Goal: Information Seeking & Learning: Learn about a topic

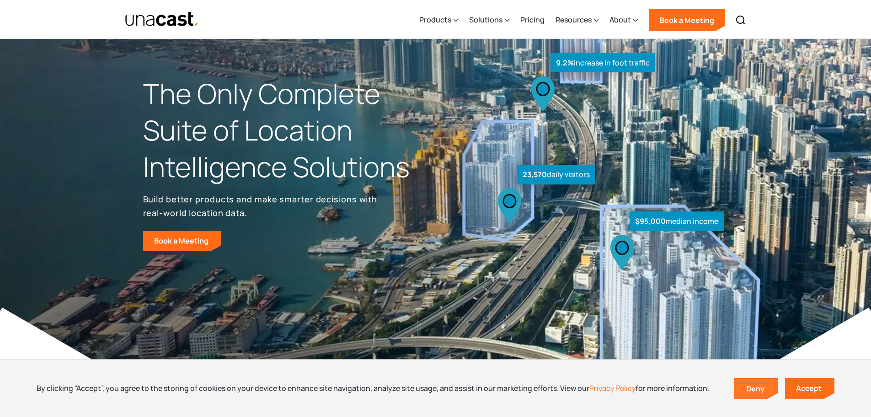
click at [767, 391] on link "Deny" at bounding box center [757, 388] width 42 height 19
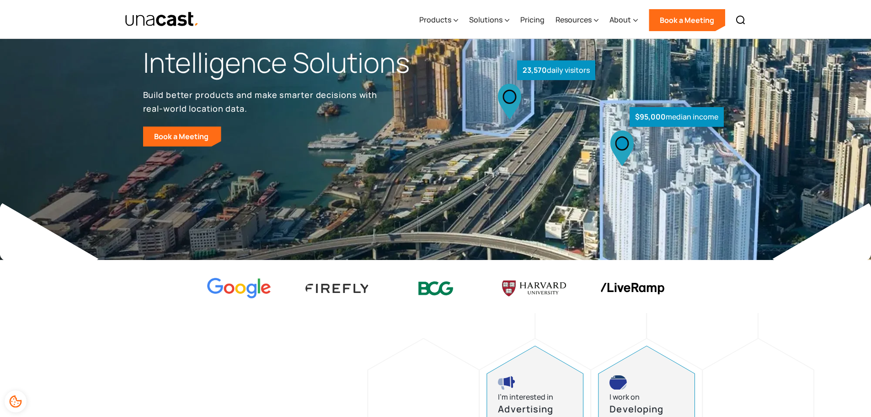
scroll to position [137, 0]
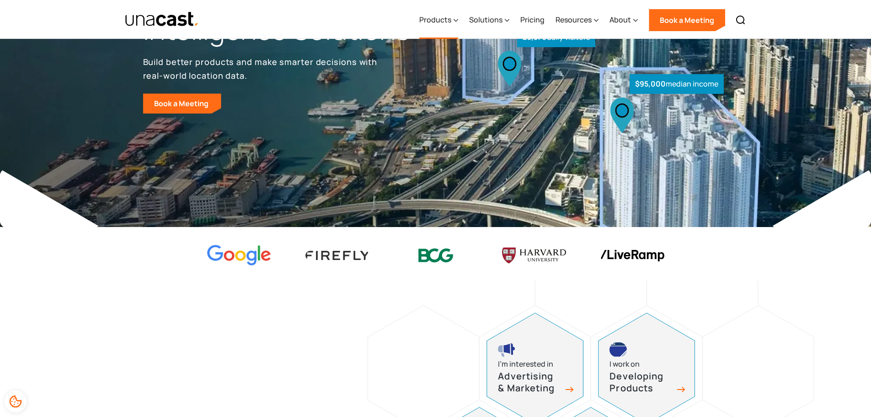
click at [449, 22] on div "Products" at bounding box center [436, 19] width 32 height 11
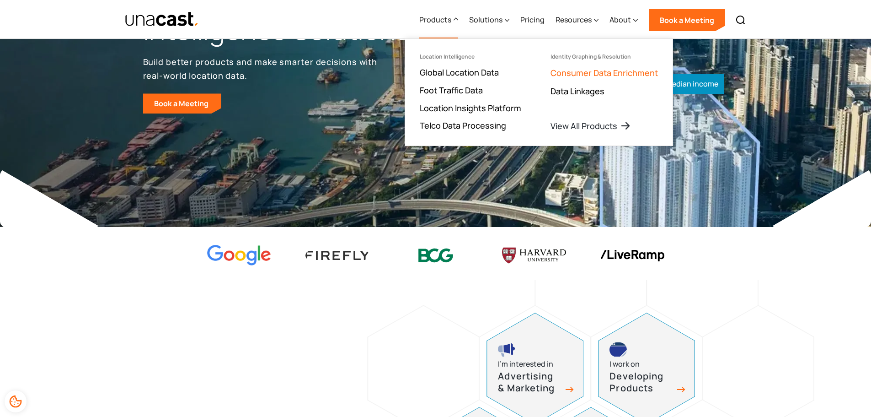
click at [601, 74] on link "Consumer Data Enrichment" at bounding box center [605, 72] width 108 height 11
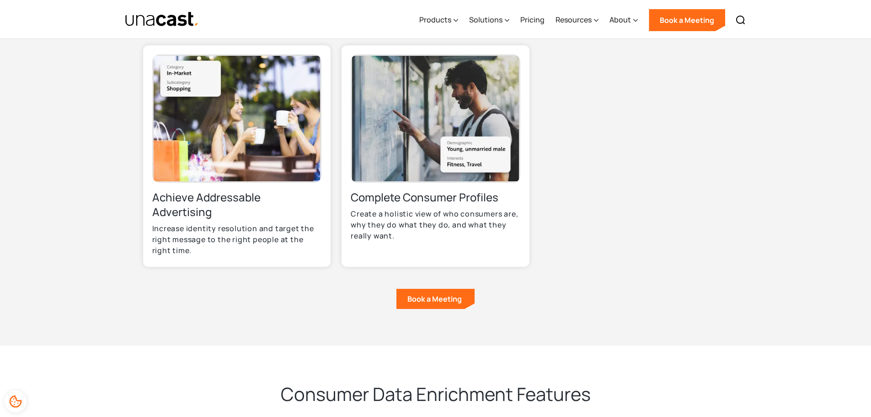
scroll to position [732, 0]
